Goal: Task Accomplishment & Management: Use online tool/utility

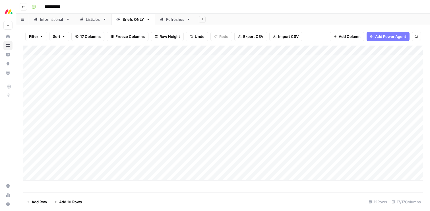
click at [271, 69] on div "Add Column" at bounding box center [223, 113] width 400 height 135
click at [271, 77] on div "Add Column" at bounding box center [223, 113] width 400 height 135
click at [272, 87] on div "Add Column" at bounding box center [223, 113] width 400 height 135
click at [272, 98] on div "Add Column" at bounding box center [223, 113] width 400 height 135
click at [272, 108] on div "Add Column" at bounding box center [223, 113] width 400 height 135
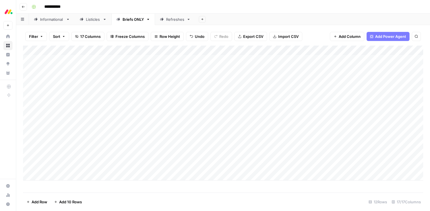
click at [272, 117] on div "Add Column" at bounding box center [223, 113] width 400 height 135
click at [272, 127] on div "Add Column" at bounding box center [223, 113] width 400 height 135
click at [272, 136] on div "Add Column" at bounding box center [223, 113] width 400 height 135
click at [272, 146] on div "Add Column" at bounding box center [223, 113] width 400 height 135
click at [273, 155] on div "Add Column" at bounding box center [223, 113] width 400 height 135
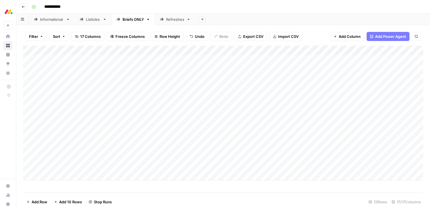
click at [272, 165] on div "Add Column" at bounding box center [223, 113] width 400 height 135
click at [103, 61] on div "Add Column" at bounding box center [223, 113] width 400 height 135
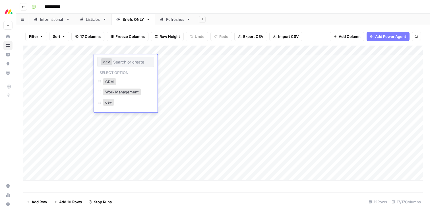
click at [103, 61] on button "dev" at bounding box center [106, 61] width 11 height 7
click at [142, 49] on div "Add Column" at bounding box center [223, 113] width 400 height 135
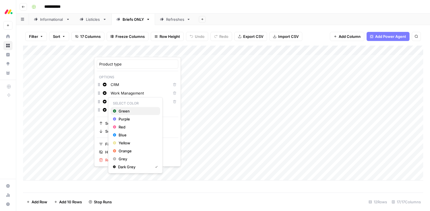
click at [121, 111] on span "Green" at bounding box center [137, 111] width 37 height 6
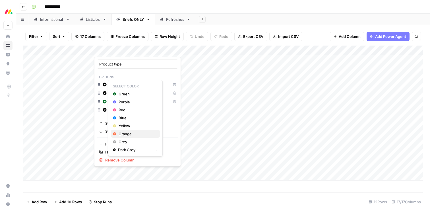
click at [124, 133] on span "Orange" at bounding box center [137, 134] width 37 height 6
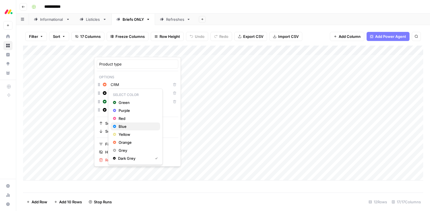
click at [124, 128] on span "Blue" at bounding box center [137, 126] width 37 height 6
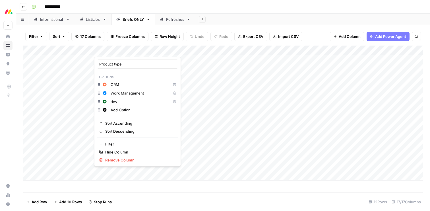
click at [288, 5] on div "**********" at bounding box center [226, 6] width 395 height 9
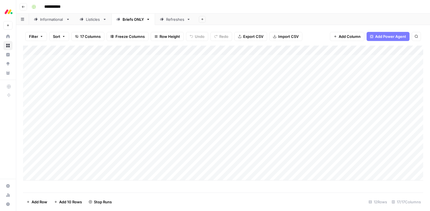
click at [50, 19] on div "Informational" at bounding box center [52, 19] width 24 height 6
click at [241, 120] on div "Add Column" at bounding box center [223, 119] width 400 height 147
click at [294, 119] on div "Add Column" at bounding box center [223, 119] width 400 height 147
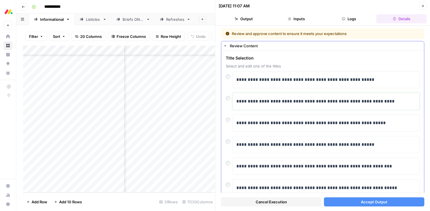
click at [240, 101] on p "**********" at bounding box center [325, 101] width 179 height 7
click at [370, 202] on span "Accept Output" at bounding box center [374, 202] width 26 height 6
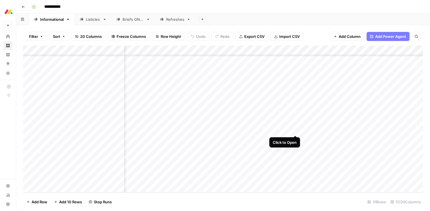
click at [295, 128] on div "Add Column" at bounding box center [223, 119] width 400 height 147
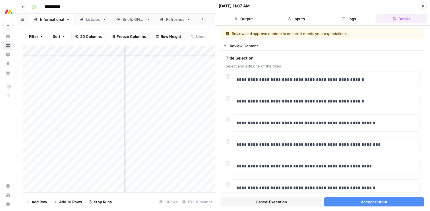
click at [367, 200] on span "Accept Output" at bounding box center [374, 202] width 26 height 6
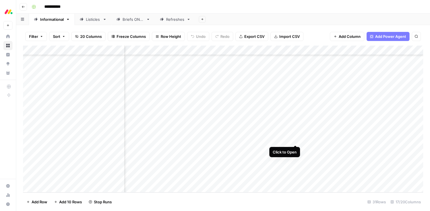
click at [295, 141] on div "Add Column" at bounding box center [223, 119] width 400 height 147
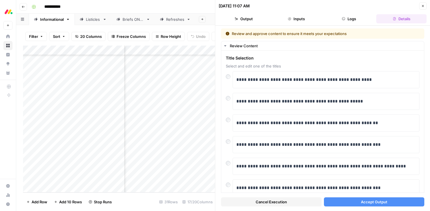
click at [345, 203] on button "Accept Output" at bounding box center [374, 201] width 101 height 9
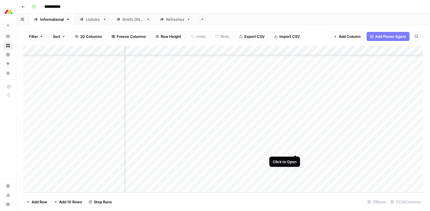
click at [294, 148] on div "Add Column" at bounding box center [223, 119] width 400 height 147
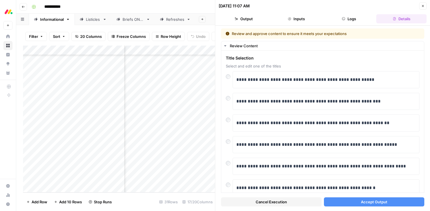
click at [386, 201] on span "Accept Output" at bounding box center [374, 202] width 26 height 6
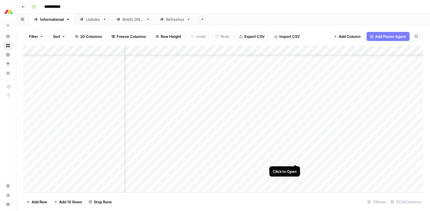
click at [295, 159] on div "Add Column" at bounding box center [223, 119] width 400 height 147
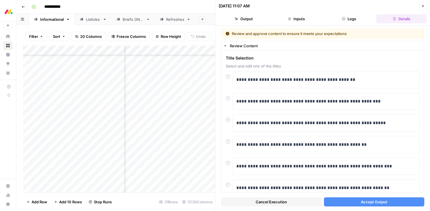
scroll to position [172, 39]
click at [341, 200] on button "Accept Output" at bounding box center [374, 201] width 101 height 9
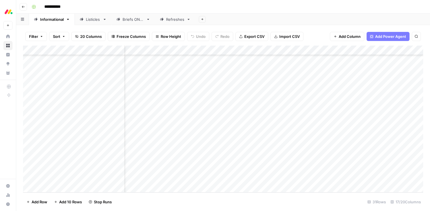
scroll to position [172, 0]
click at [29, 177] on div "Add Column" at bounding box center [223, 119] width 400 height 147
click at [35, 200] on span "Delete 1 Row" at bounding box center [37, 202] width 23 height 6
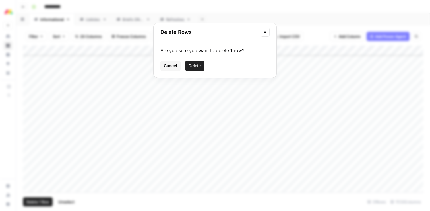
click at [199, 68] on span "Delete" at bounding box center [195, 66] width 12 height 6
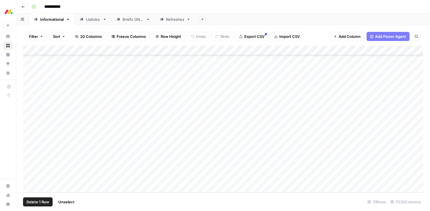
scroll to position [162, 0]
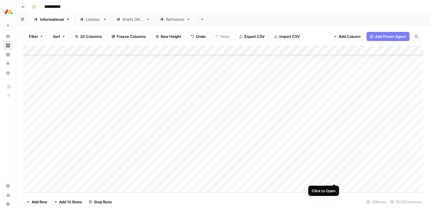
click at [334, 177] on div "Add Column" at bounding box center [223, 119] width 400 height 147
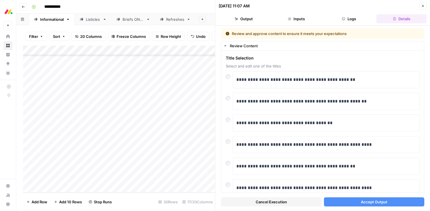
click at [369, 201] on span "Accept Output" at bounding box center [374, 202] width 26 height 6
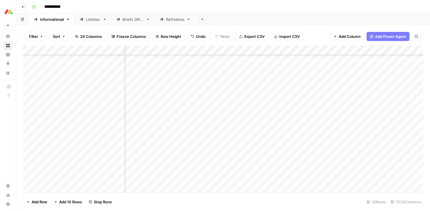
scroll to position [162, 31]
click at [127, 20] on div "Briefs ONLY" at bounding box center [133, 19] width 21 height 6
